Goal: Find specific page/section: Find specific page/section

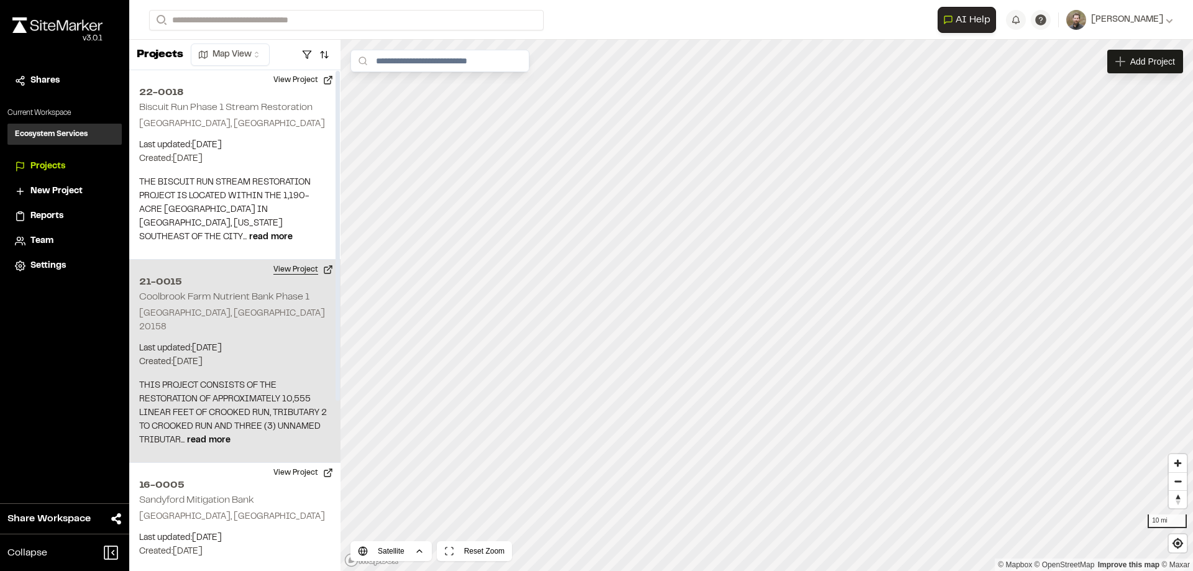
click at [292, 269] on button "View Project" at bounding box center [303, 270] width 75 height 20
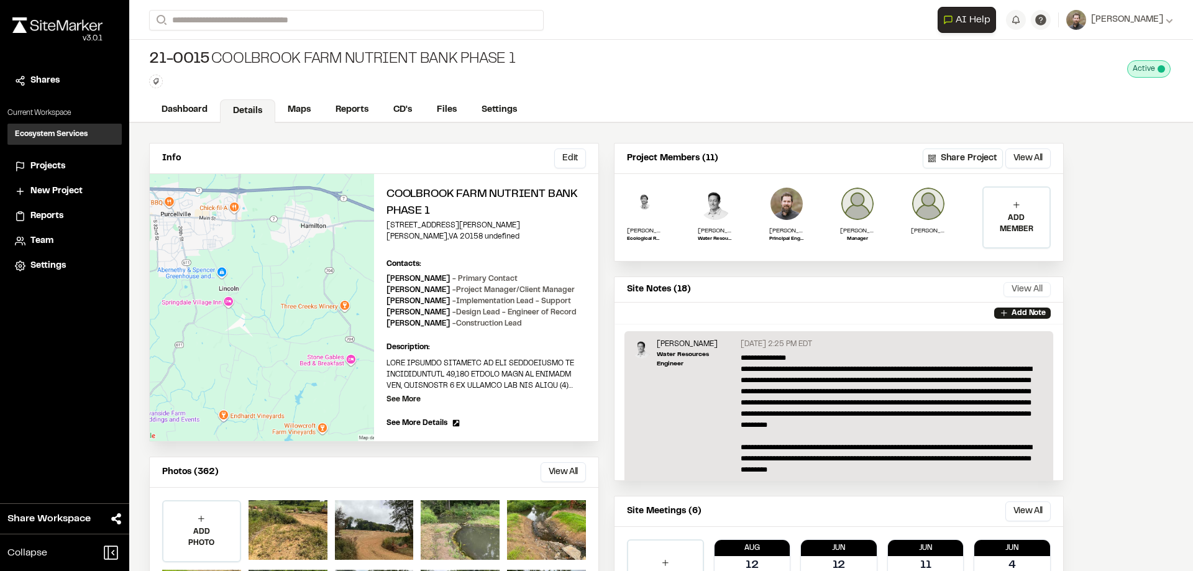
click at [1045, 286] on button "View All" at bounding box center [1027, 289] width 47 height 15
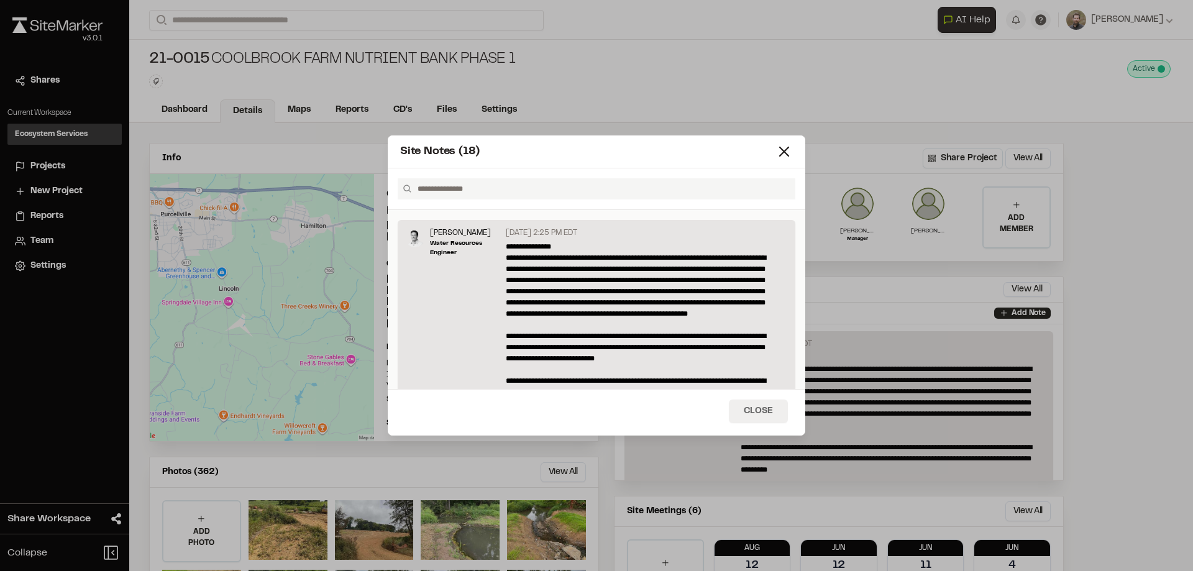
click at [772, 416] on button "Close" at bounding box center [758, 412] width 59 height 24
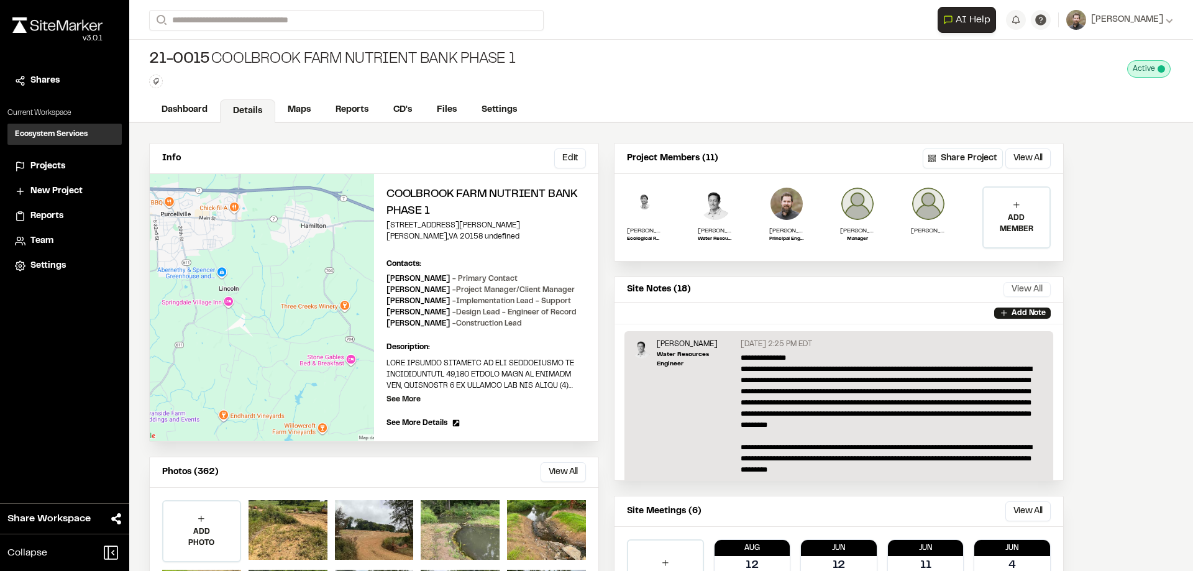
click at [1033, 295] on button "View All" at bounding box center [1027, 289] width 47 height 15
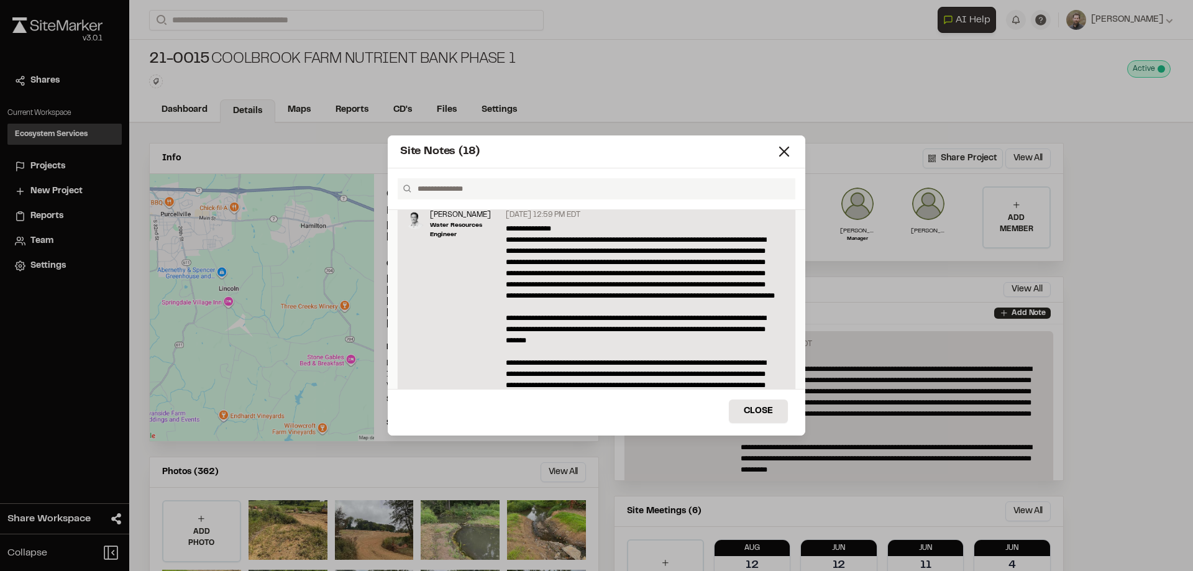
scroll to position [497, 0]
